Goal: Task Accomplishment & Management: Manage account settings

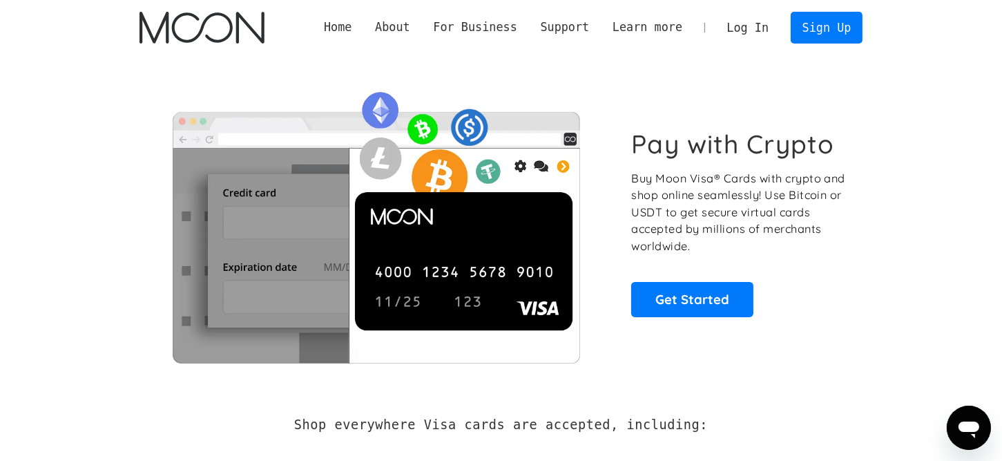
drag, startPoint x: 775, startPoint y: 219, endPoint x: 791, endPoint y: 126, distance: 94.4
click at [776, 217] on p "Buy Moon Visa® Cards with crypto and shop online seamlessly! Use Bitcoin or USD…" at bounding box center [739, 212] width 216 height 85
click at [751, 29] on link "Log In" at bounding box center [747, 27] width 65 height 30
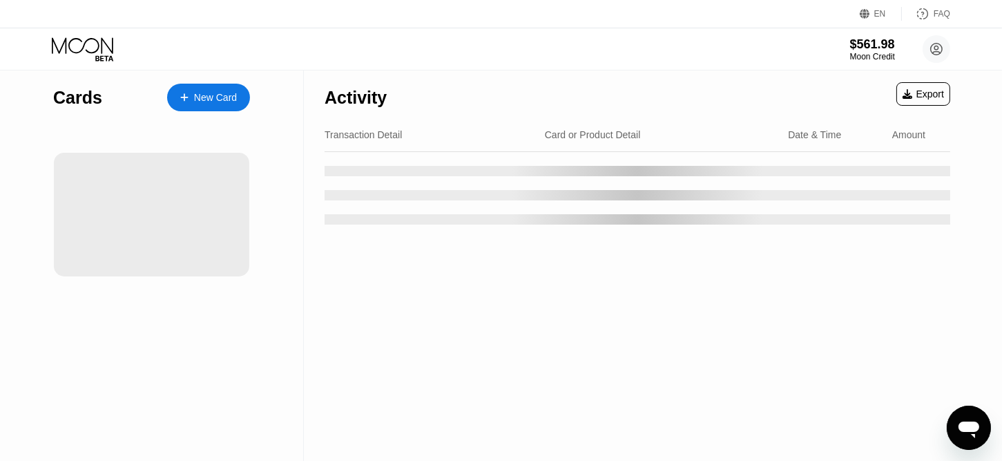
scroll to position [69, 0]
